Goal: Transaction & Acquisition: Purchase product/service

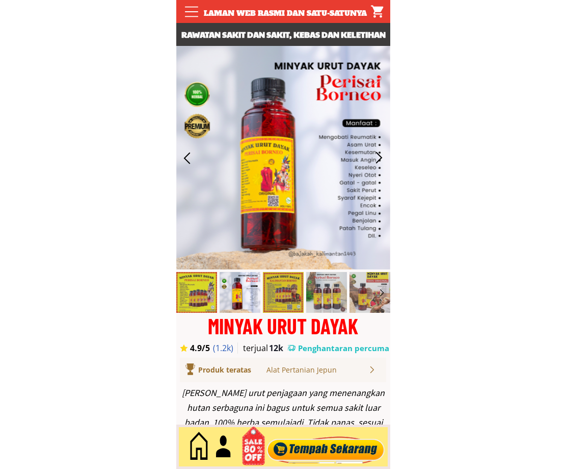
click at [324, 446] on div at bounding box center [325, 447] width 123 height 34
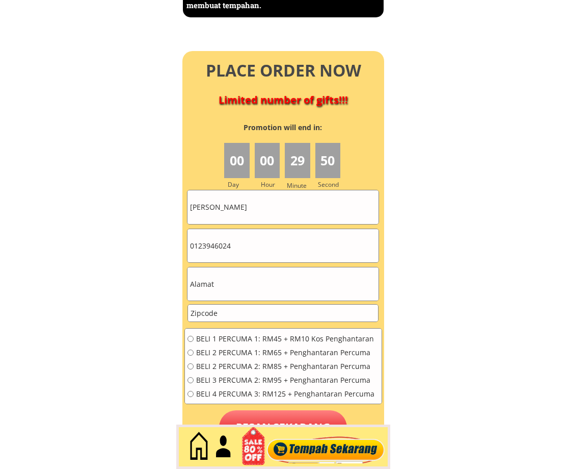
scroll to position [4593, 0]
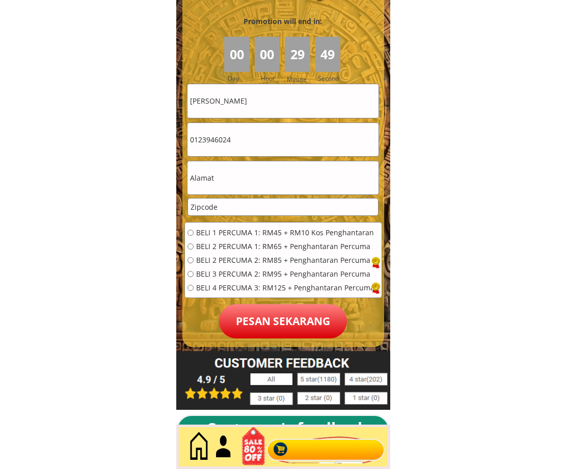
click at [259, 190] on input "text" at bounding box center [283, 177] width 191 height 33
paste input "Pt 114734 persiaran rpt baru 20kpg rpt jaya tambahan Ipoh"
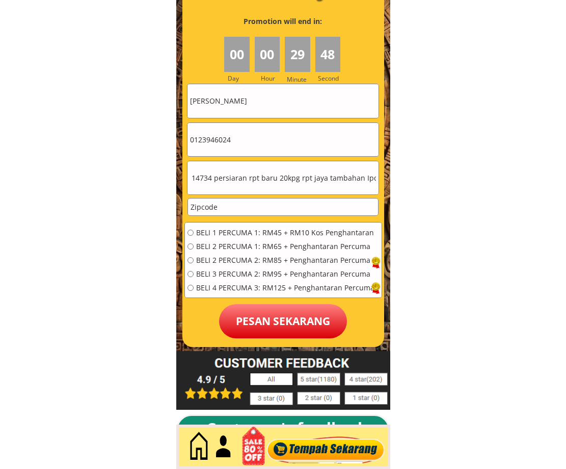
type input "Pt 114734 persiaran rpt baru 20kpg rpt jaya tambahan Ipoh"
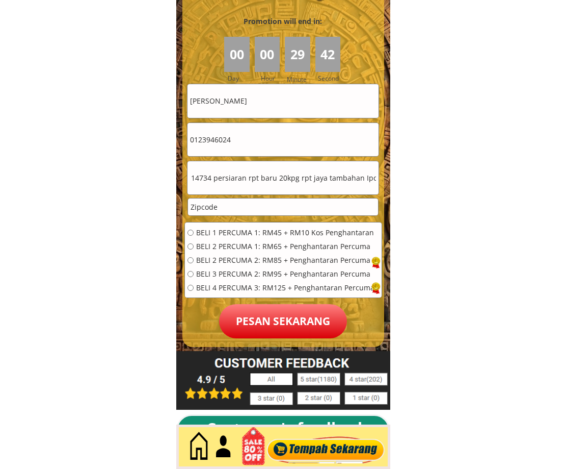
scroll to position [0, 0]
click at [239, 208] on input "number" at bounding box center [283, 206] width 190 height 17
paste input "31350"
type input "31350"
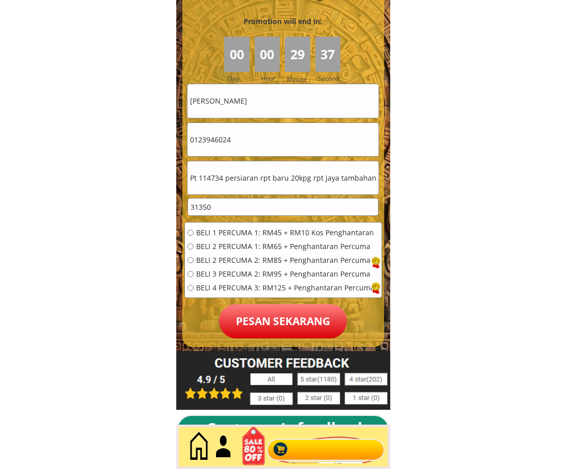
click at [245, 148] on input "0123946024" at bounding box center [283, 139] width 191 height 33
paste input "0 5699401"
click at [204, 143] on input "010 5699401" at bounding box center [283, 139] width 191 height 33
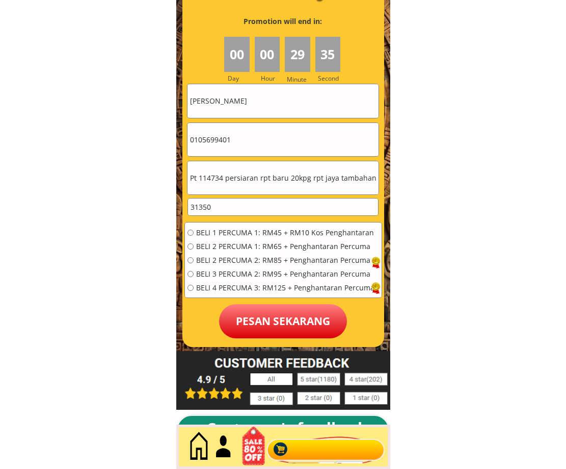
type input "0105699401"
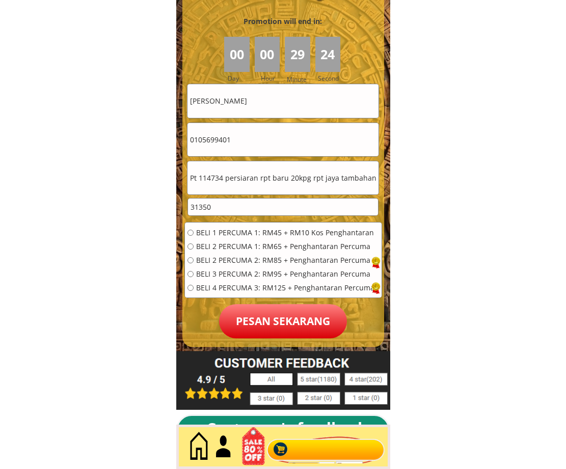
click at [263, 113] on input "[PERSON_NAME]" at bounding box center [283, 100] width 191 height 33
paste input "Robhayah bt halid alamat pt pt"
type input "Robhayah bt halid alamat pt pt"
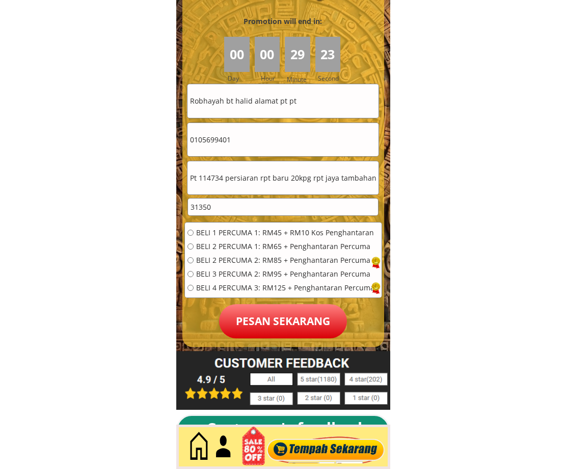
click at [222, 233] on span "BELI 1 PERCUMA 1: RM45 + RM10 Kos Penghantaran" at bounding box center [285, 232] width 178 height 7
radio input "true"
drag, startPoint x: 277, startPoint y: 316, endPoint x: 267, endPoint y: 364, distance: 49.5
click at [276, 316] on p "Pesan sekarang" at bounding box center [283, 321] width 128 height 34
